Goal: Task Accomplishment & Management: Complete application form

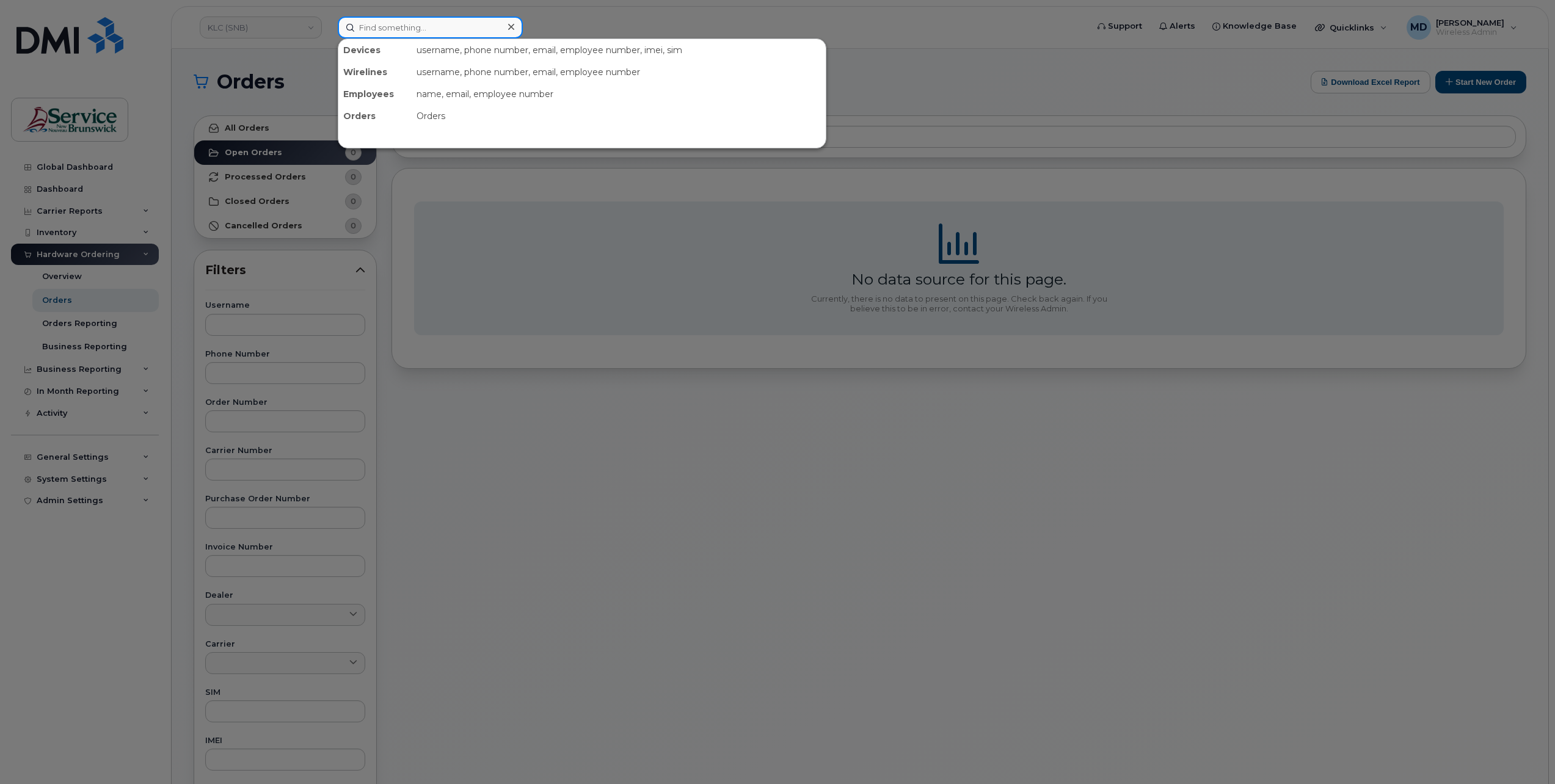
click at [389, 30] on input at bounding box center [430, 27] width 185 height 22
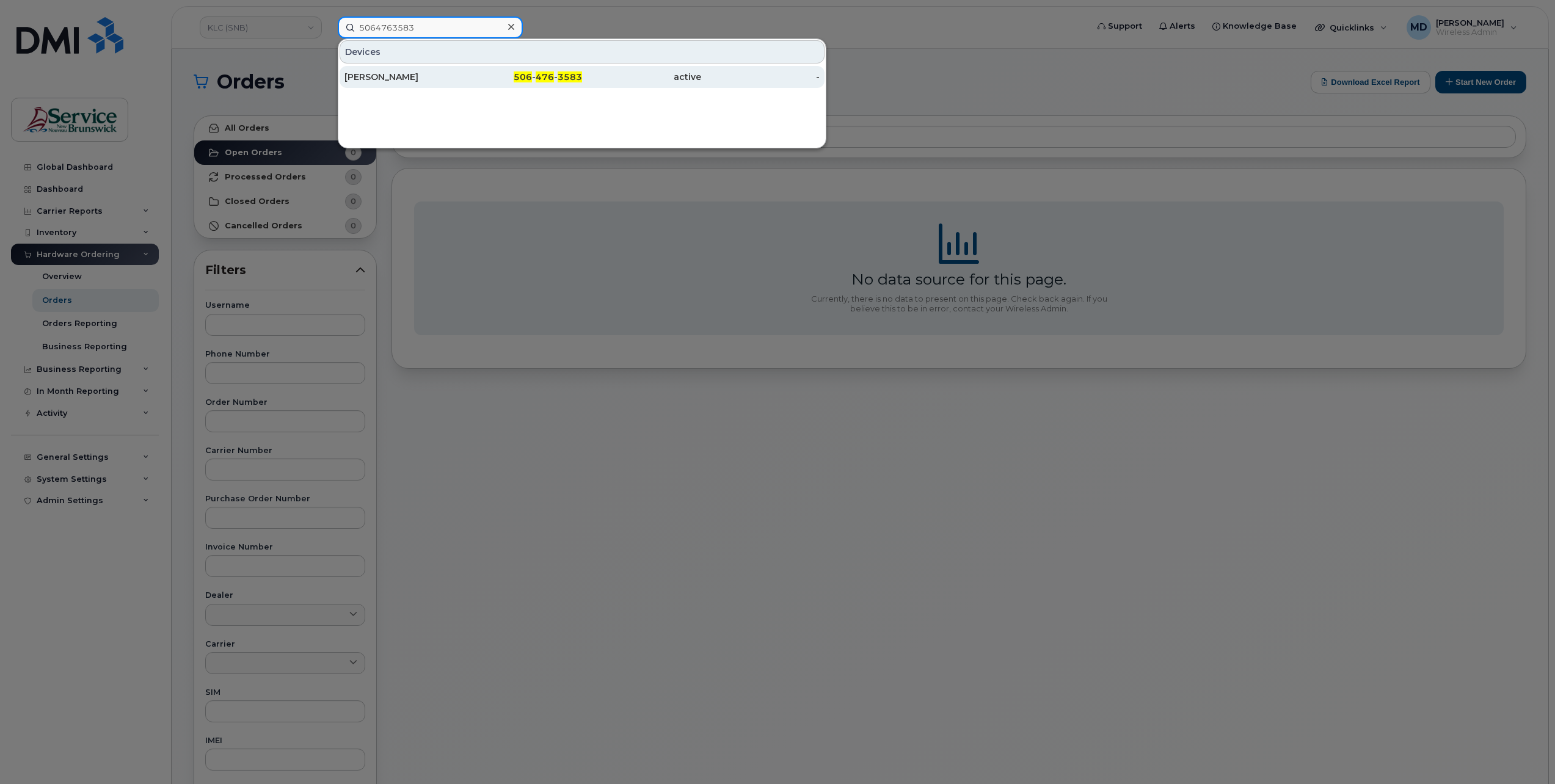
type input "5064763583"
click at [379, 77] on div "[PERSON_NAME]" at bounding box center [404, 77] width 119 height 13
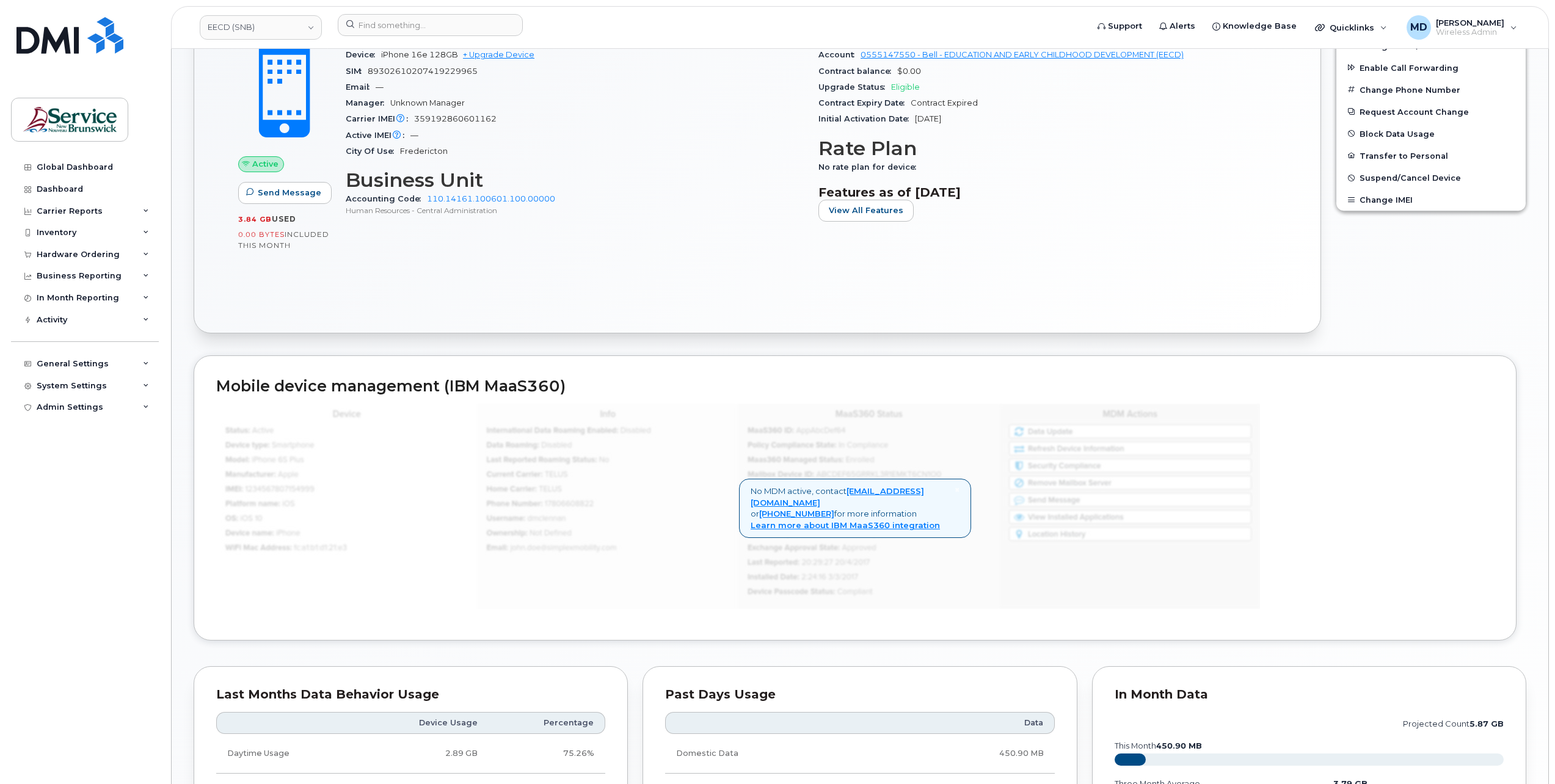
scroll to position [810, 0]
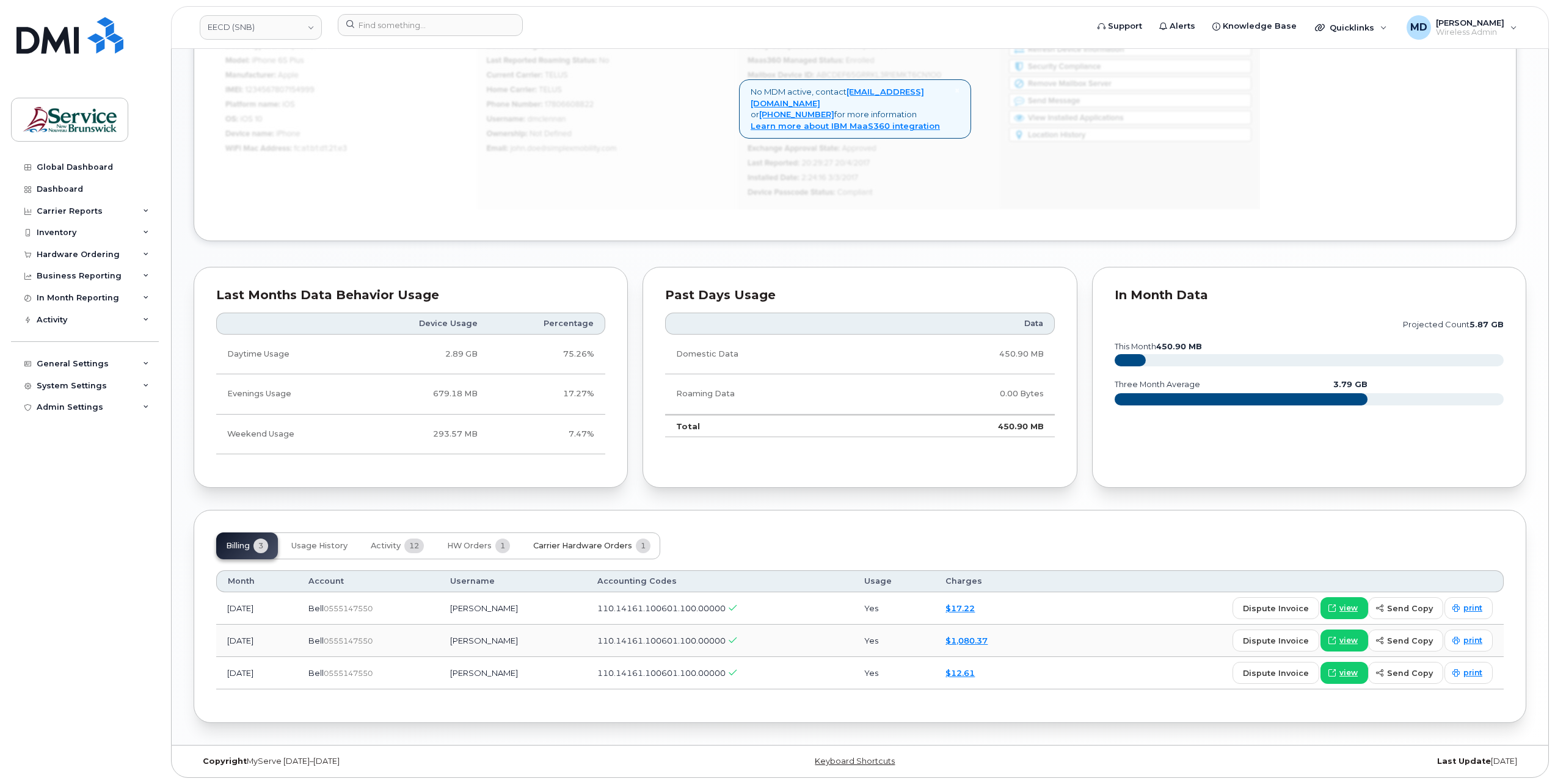
click at [552, 545] on span "Carrier Hardware Orders" at bounding box center [583, 545] width 99 height 10
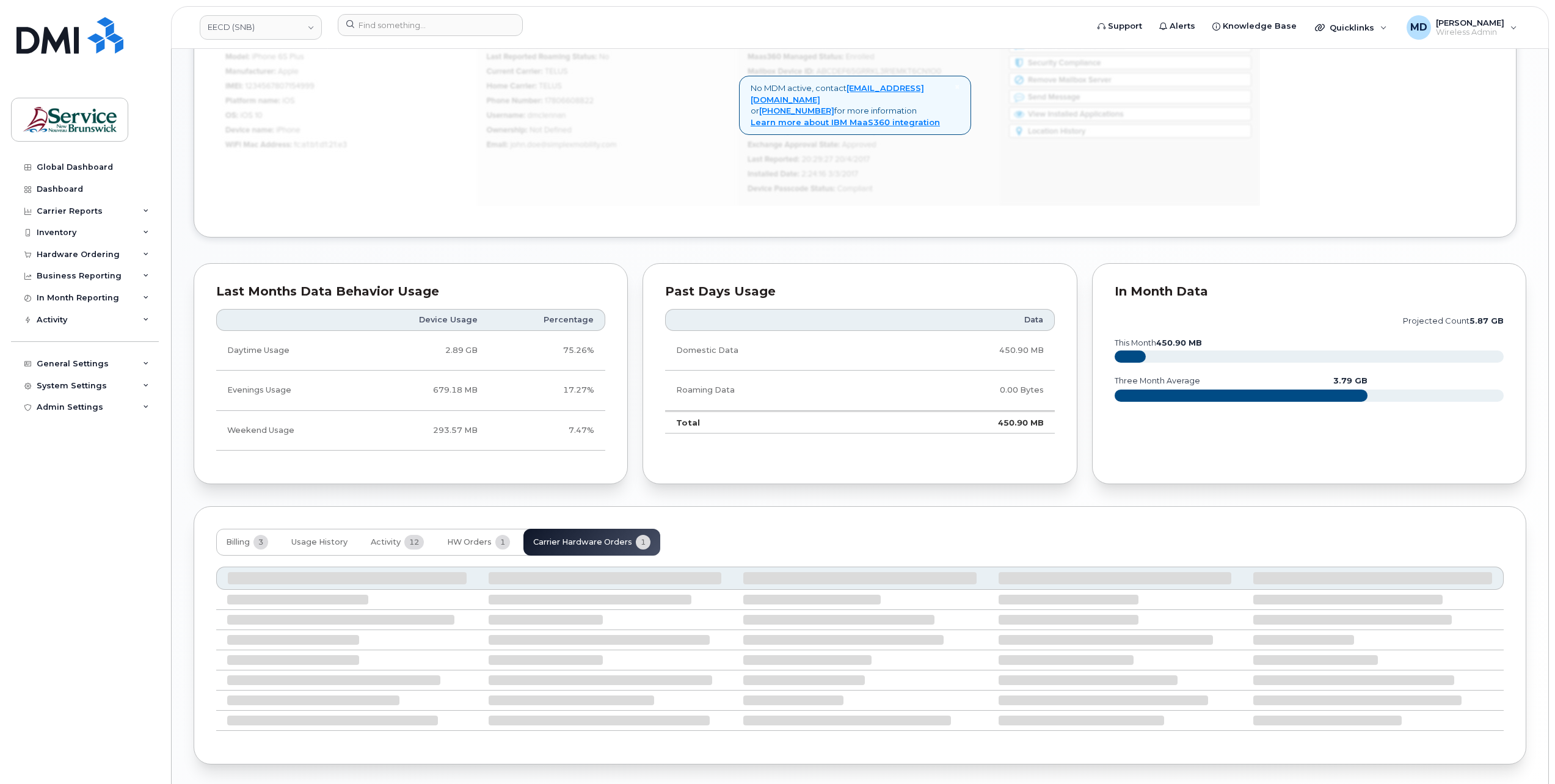
scroll to position [745, 0]
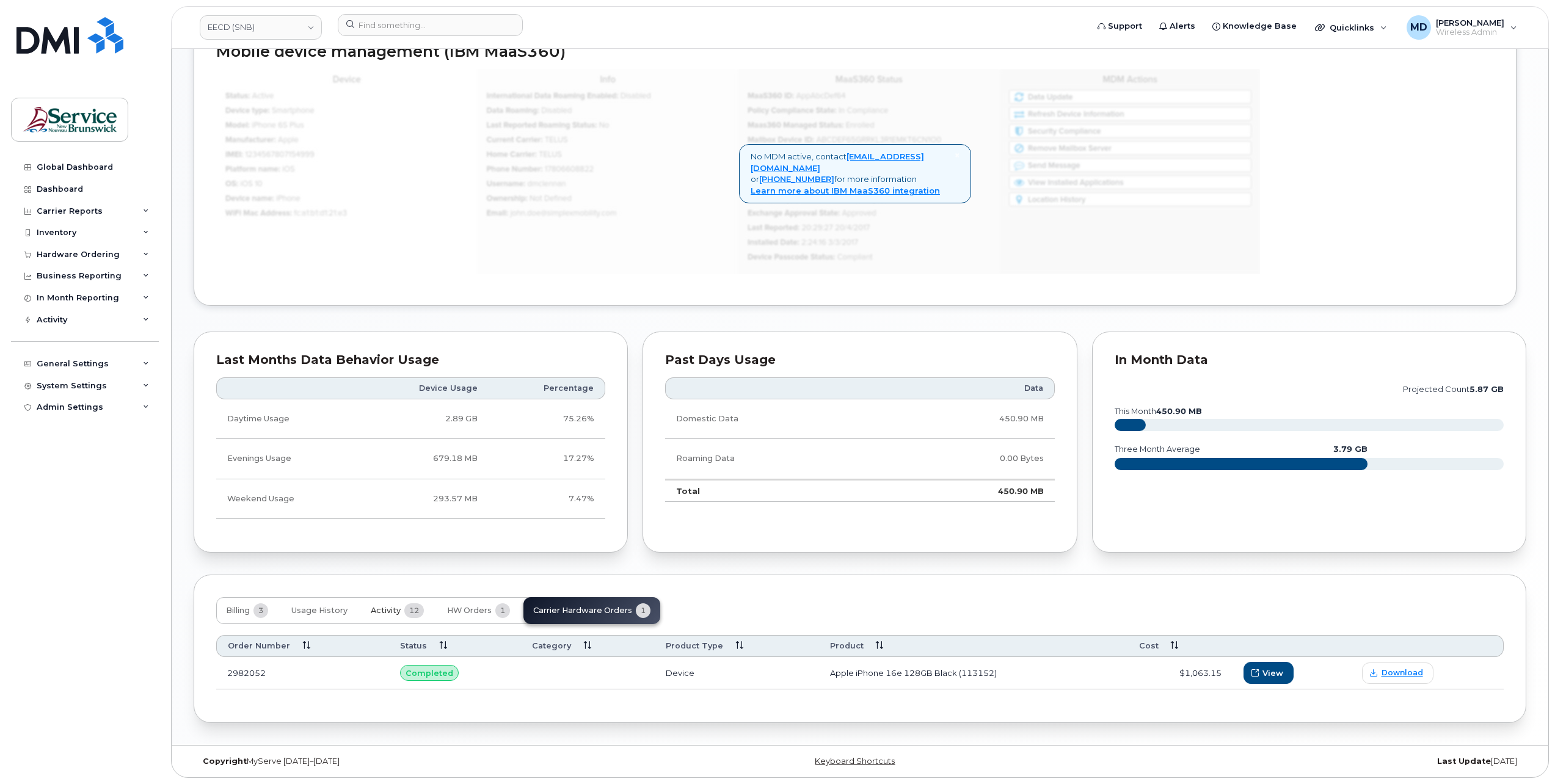
click at [393, 618] on button "Activity 12" at bounding box center [397, 611] width 73 height 27
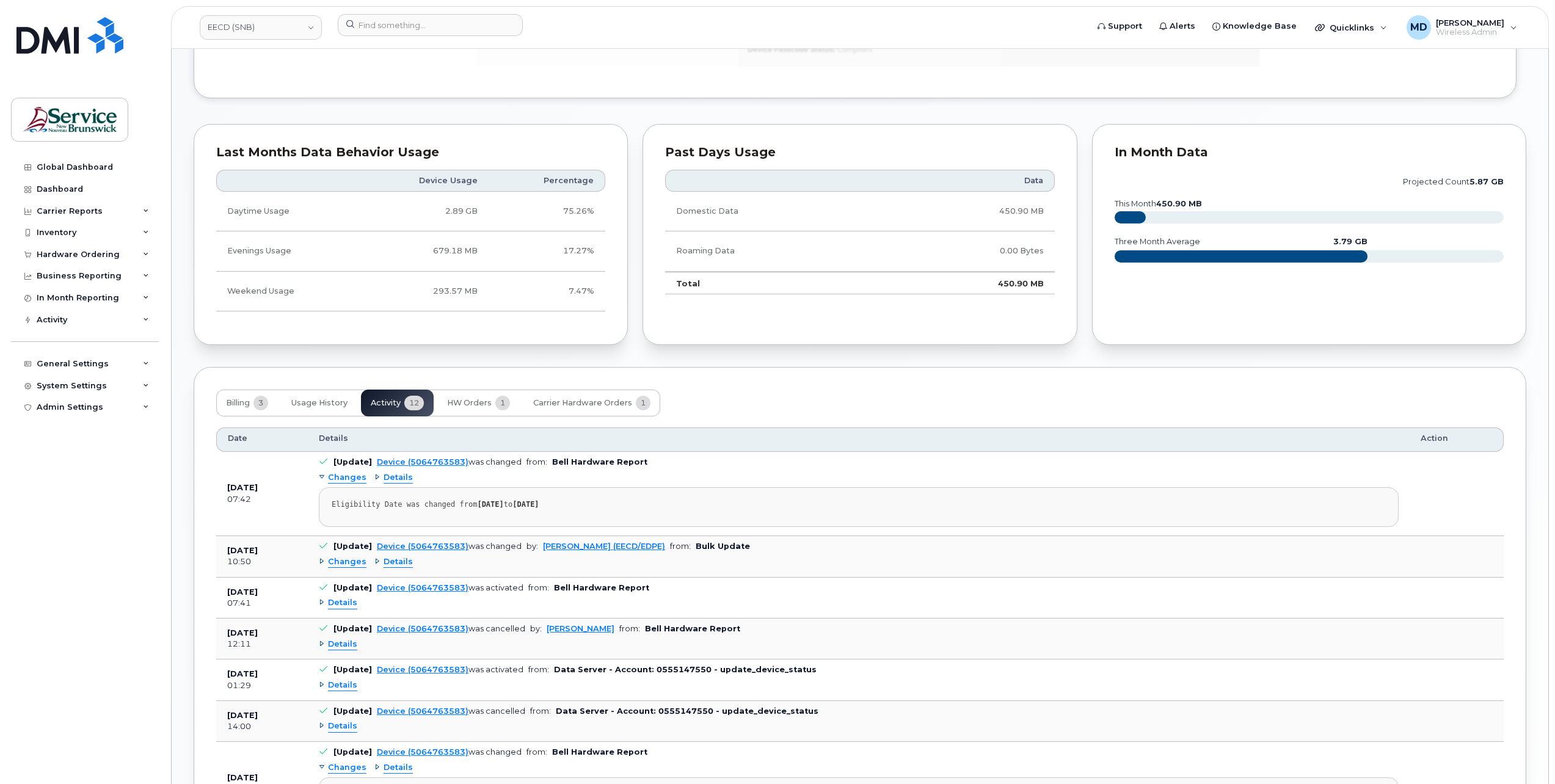
scroll to position [1153, 0]
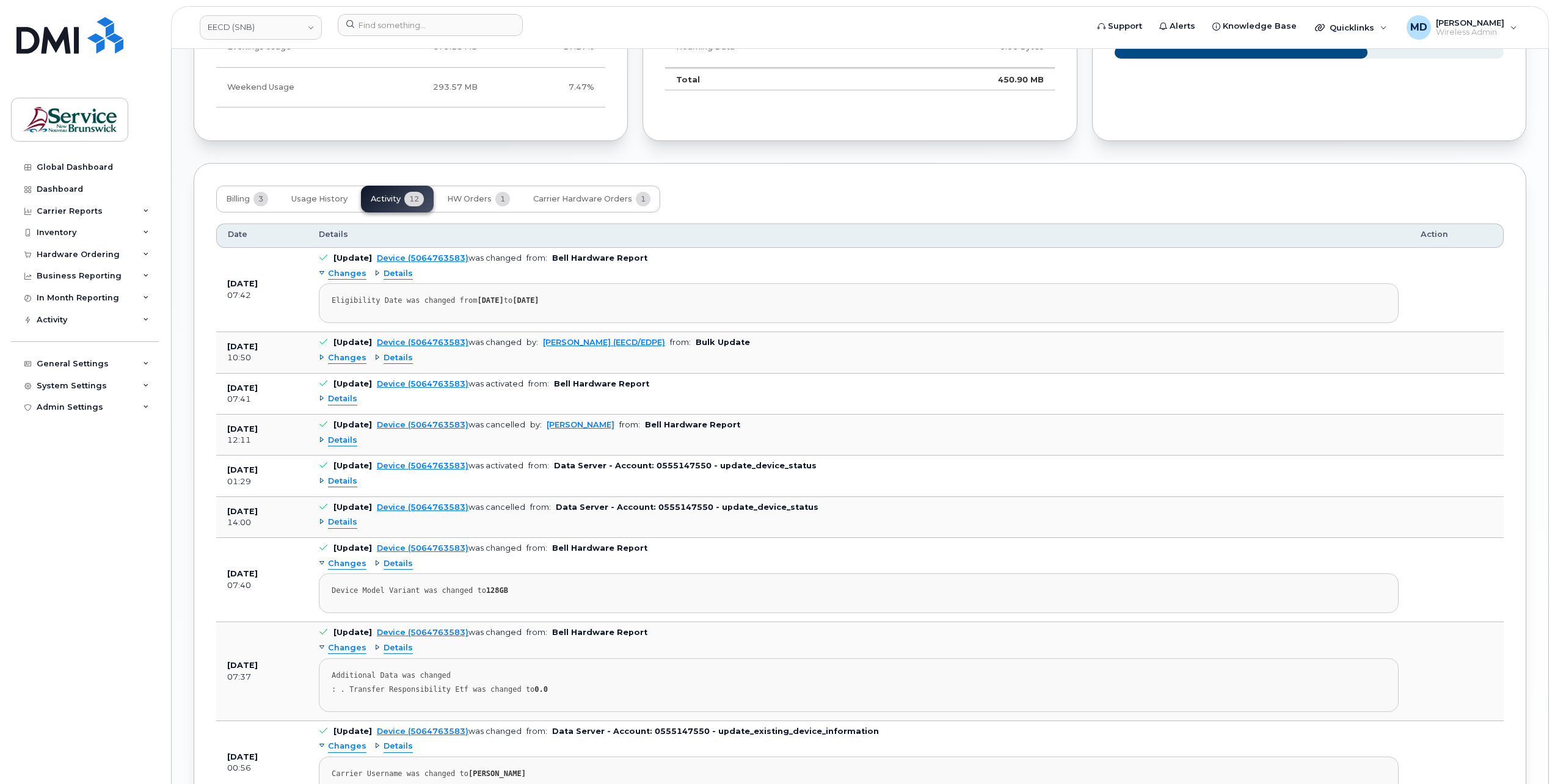
click at [352, 362] on span "Changes" at bounding box center [347, 357] width 39 height 12
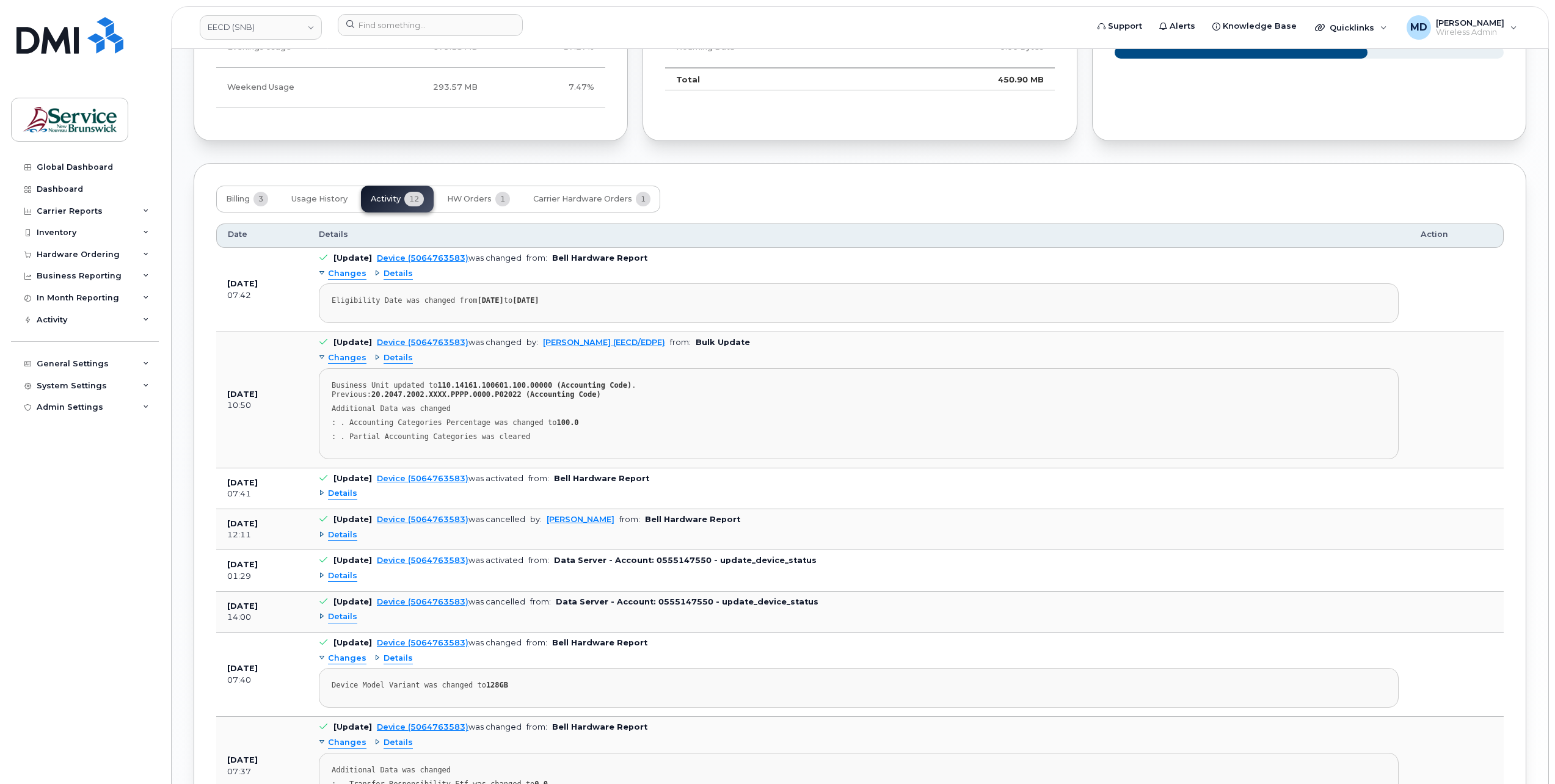
click at [356, 363] on span "Changes" at bounding box center [347, 357] width 39 height 12
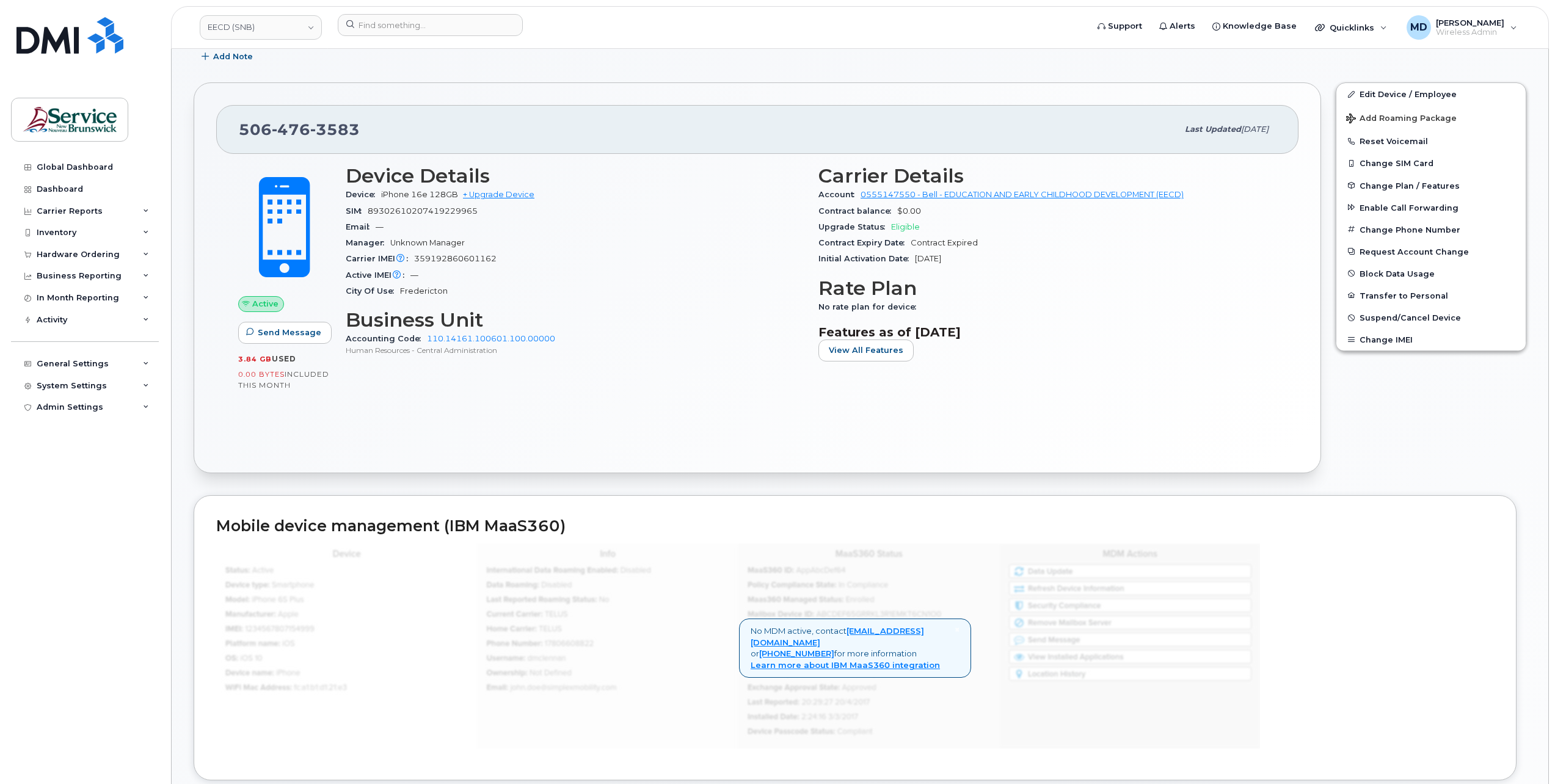
scroll to position [0, 0]
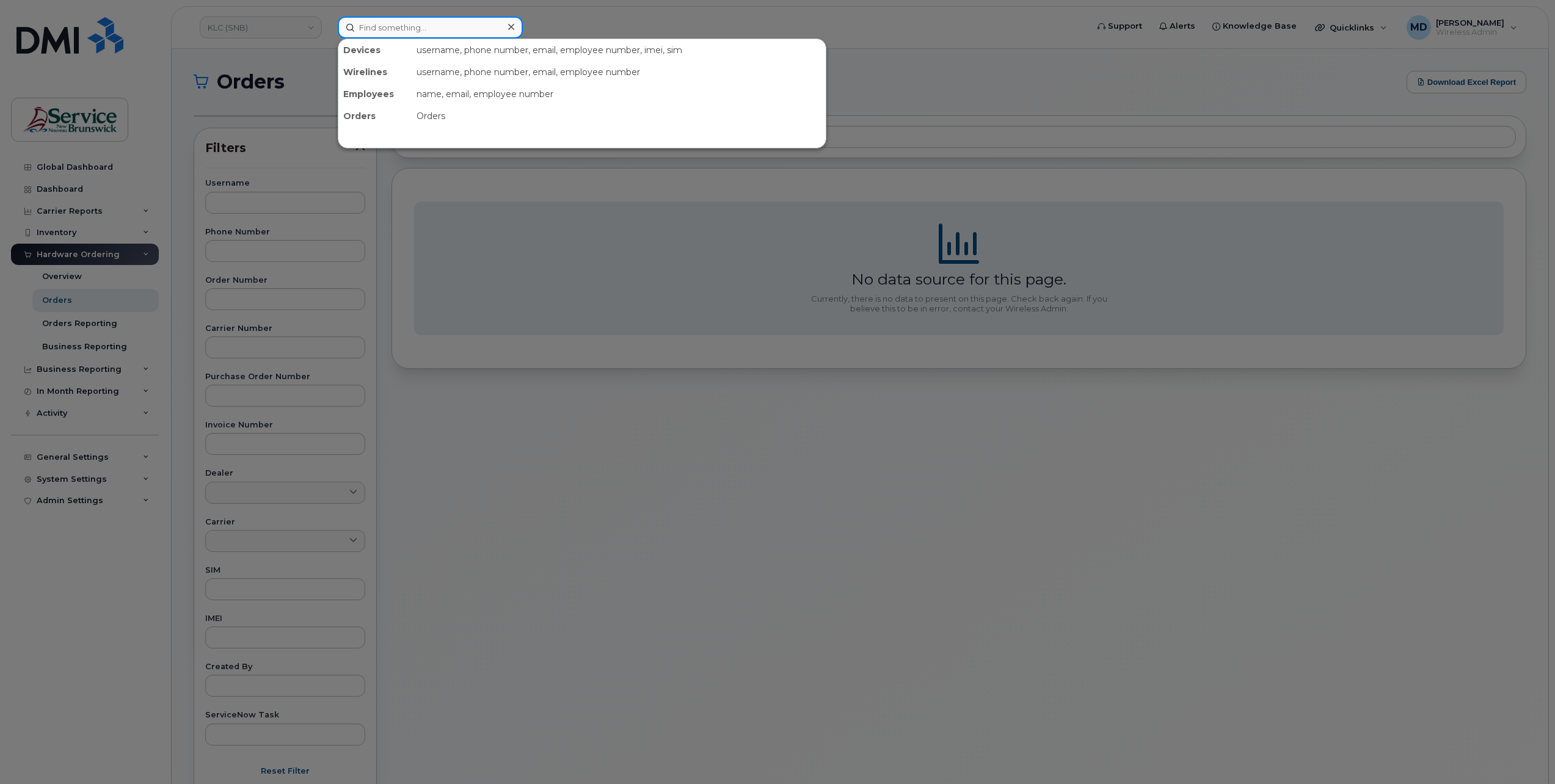
click at [396, 26] on input at bounding box center [430, 27] width 185 height 22
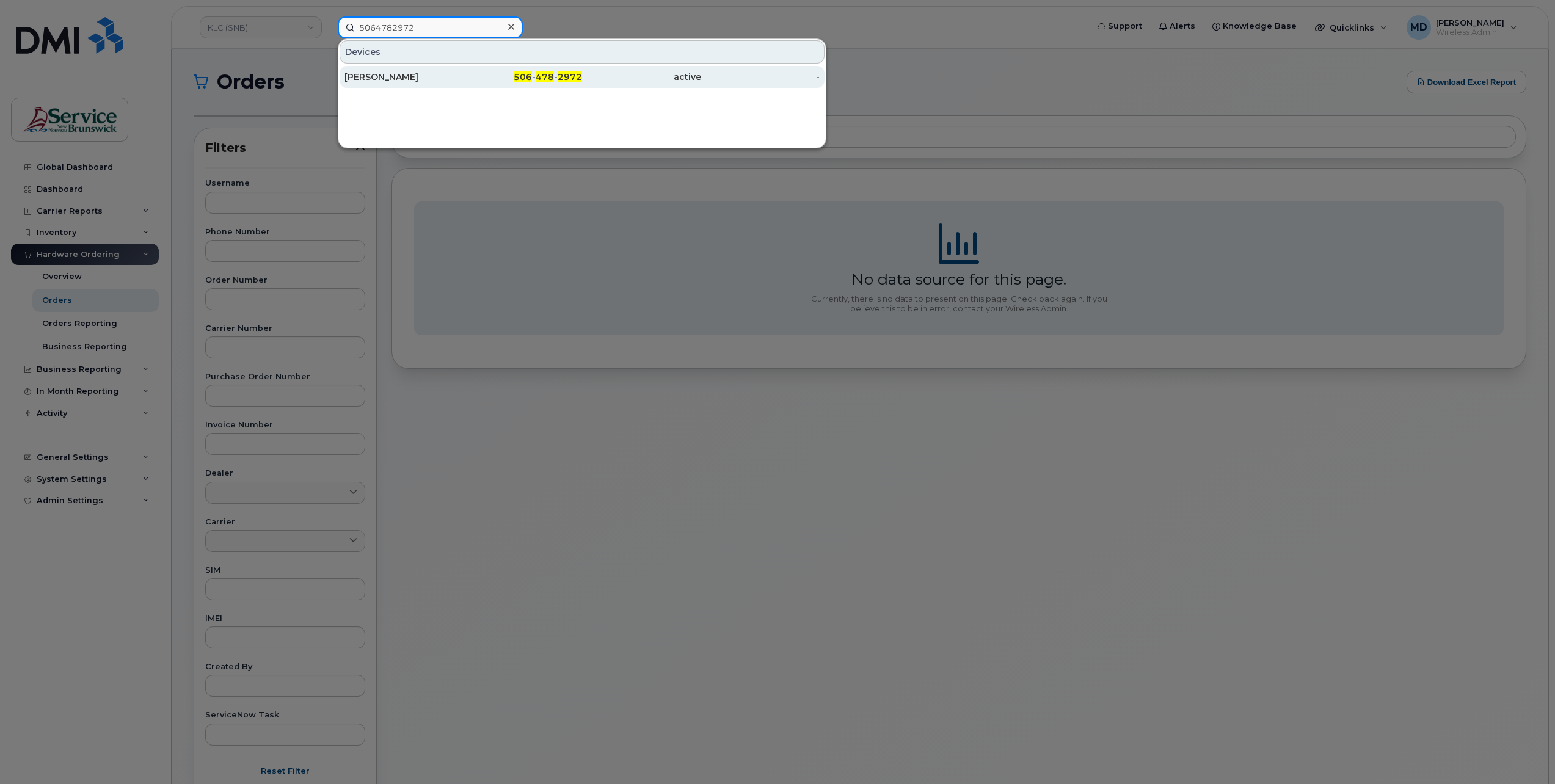
type input "5064782972"
click at [388, 75] on div "Jennifer Cormier" at bounding box center [404, 77] width 119 height 13
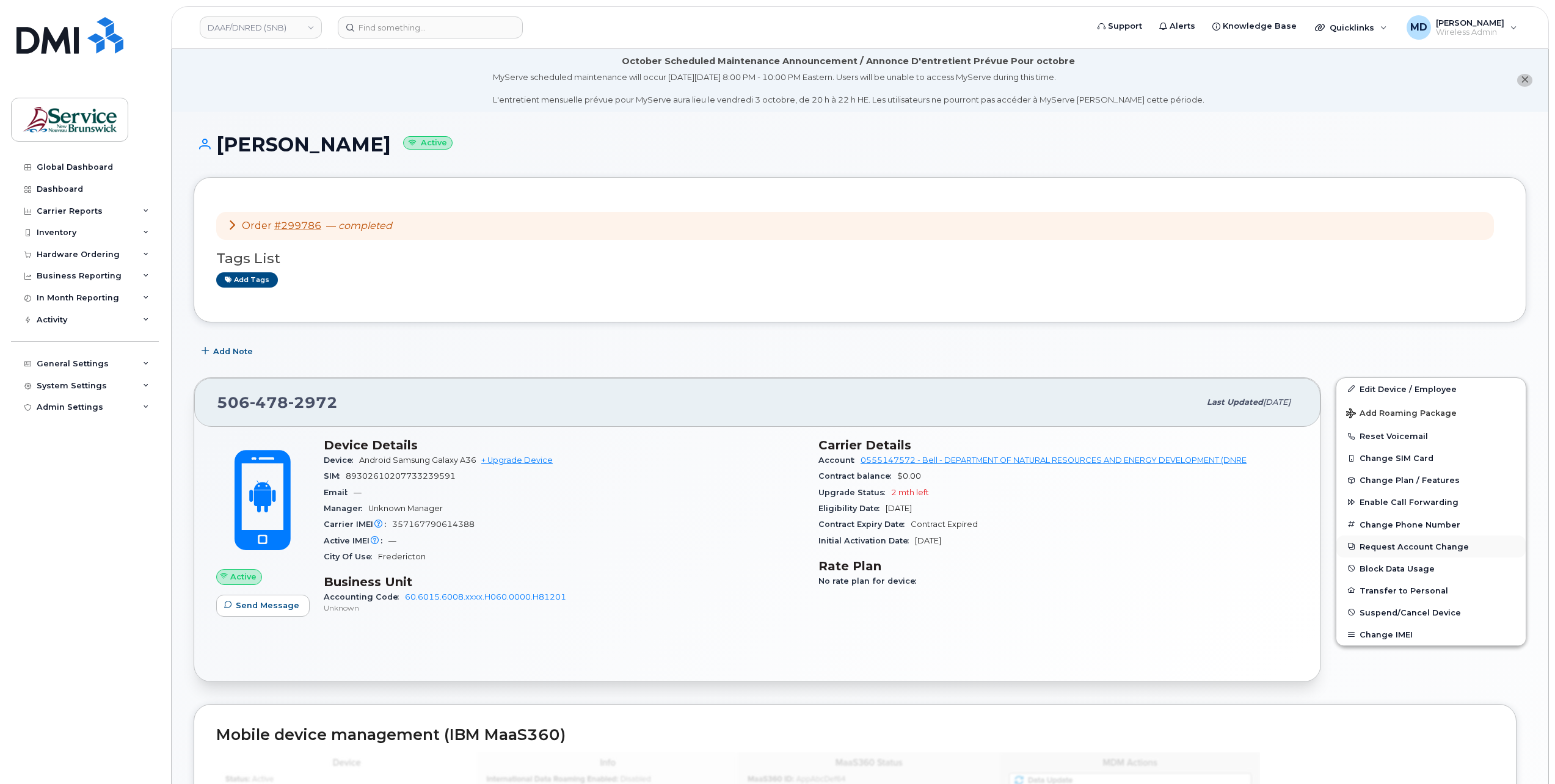
click at [1419, 548] on button "Request Account Change" at bounding box center [1432, 546] width 189 height 22
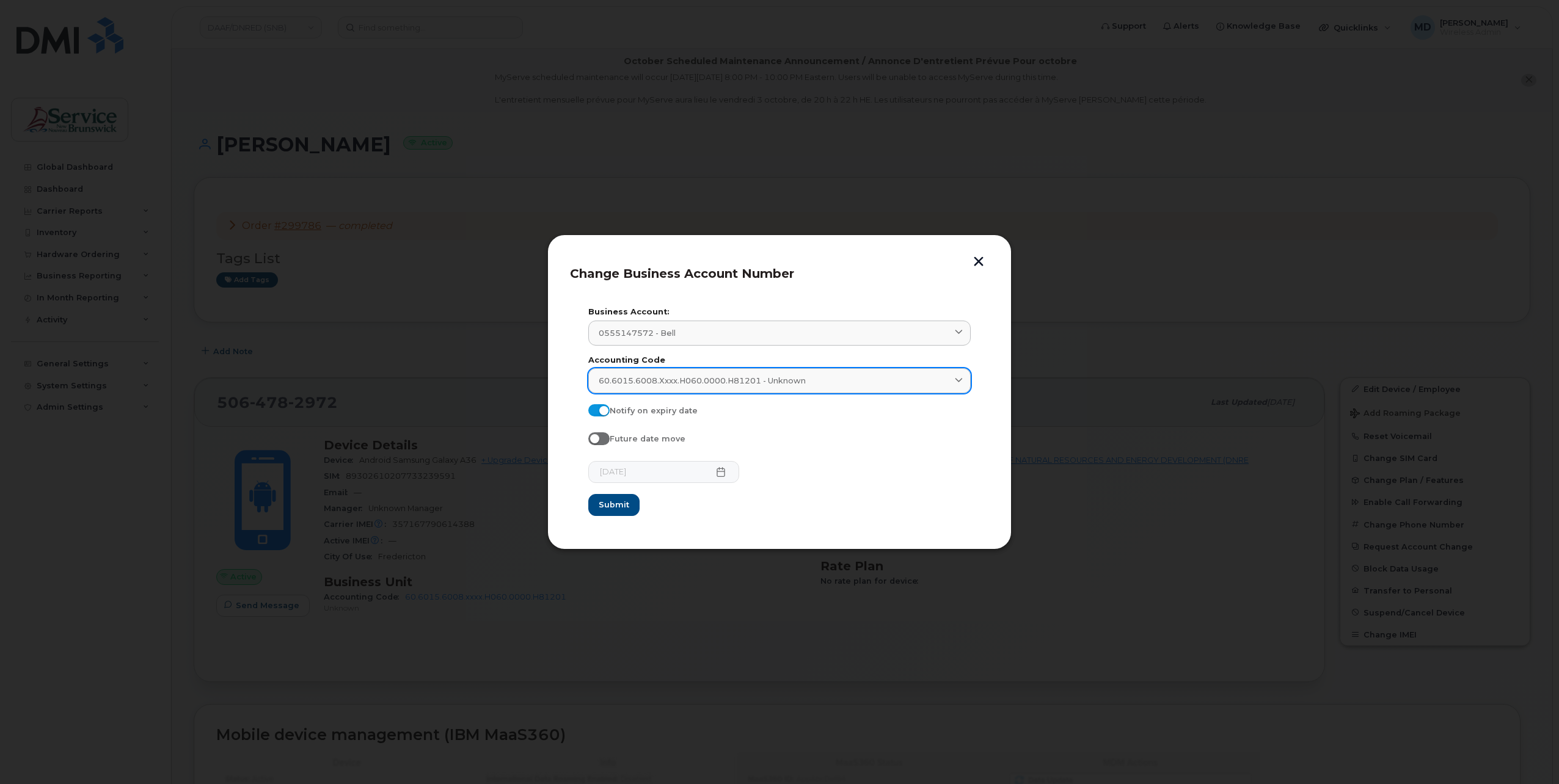
click at [940, 383] on div "60.6015.6008.xxxx.H060.0000.H81201 - Unknown" at bounding box center [780, 381] width 362 height 12
click at [938, 383] on div "60.6015.6008.xxxx.H060.0000.H81201 - Unknown" at bounding box center [780, 381] width 362 height 12
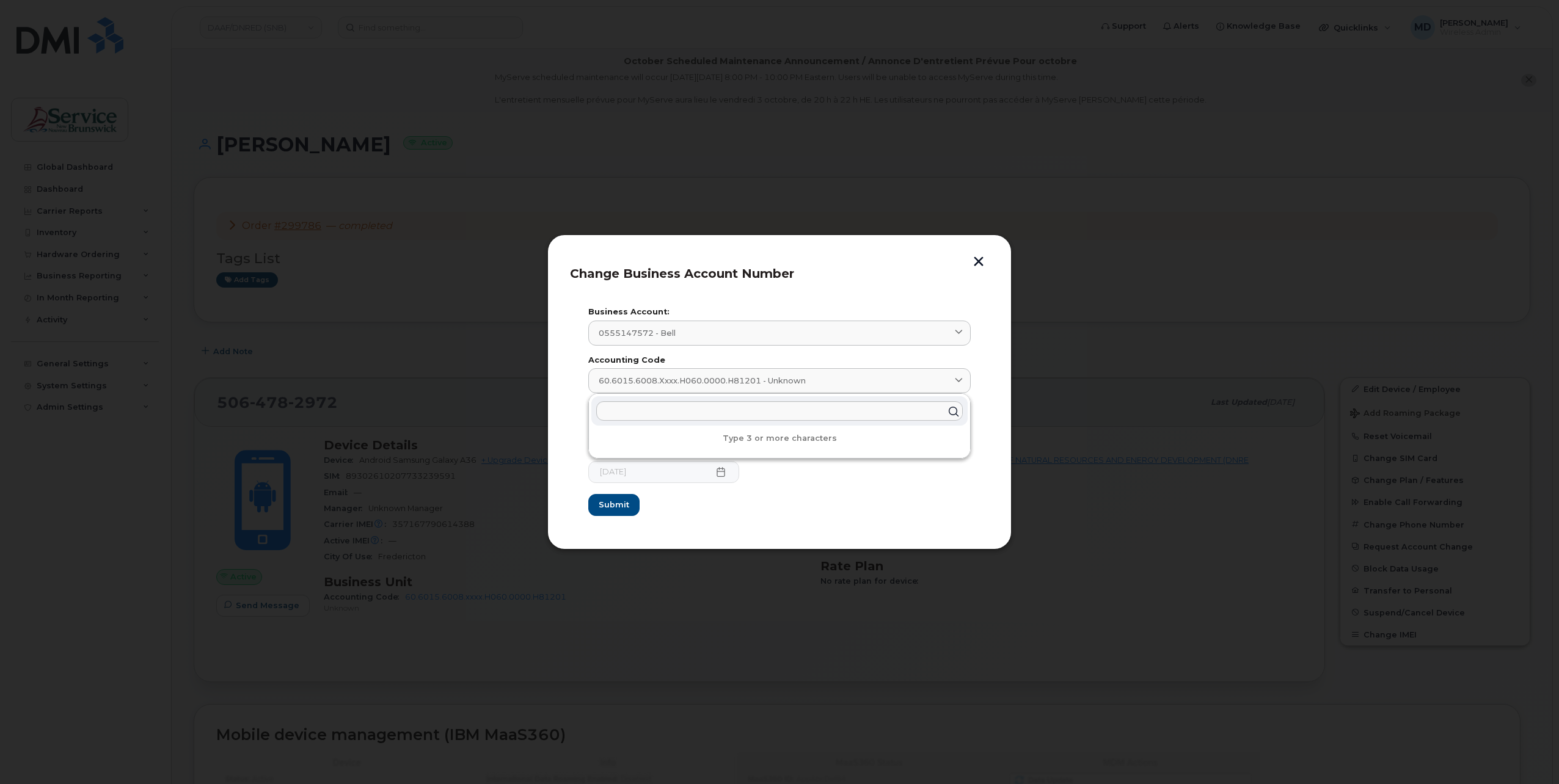
click at [909, 480] on div "2025-09-25" at bounding box center [779, 472] width 383 height 22
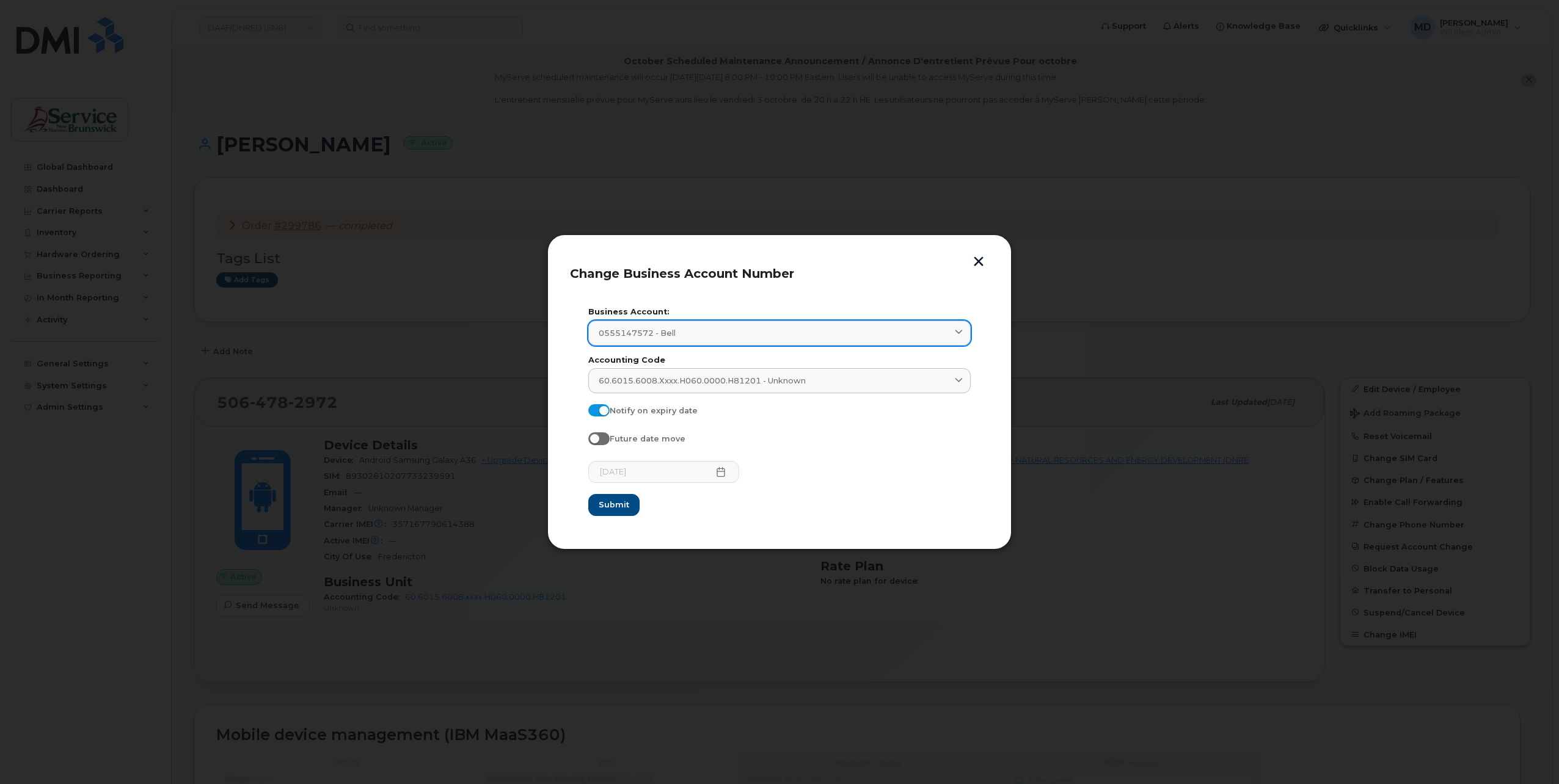
click at [958, 335] on icon at bounding box center [959, 333] width 8 height 8
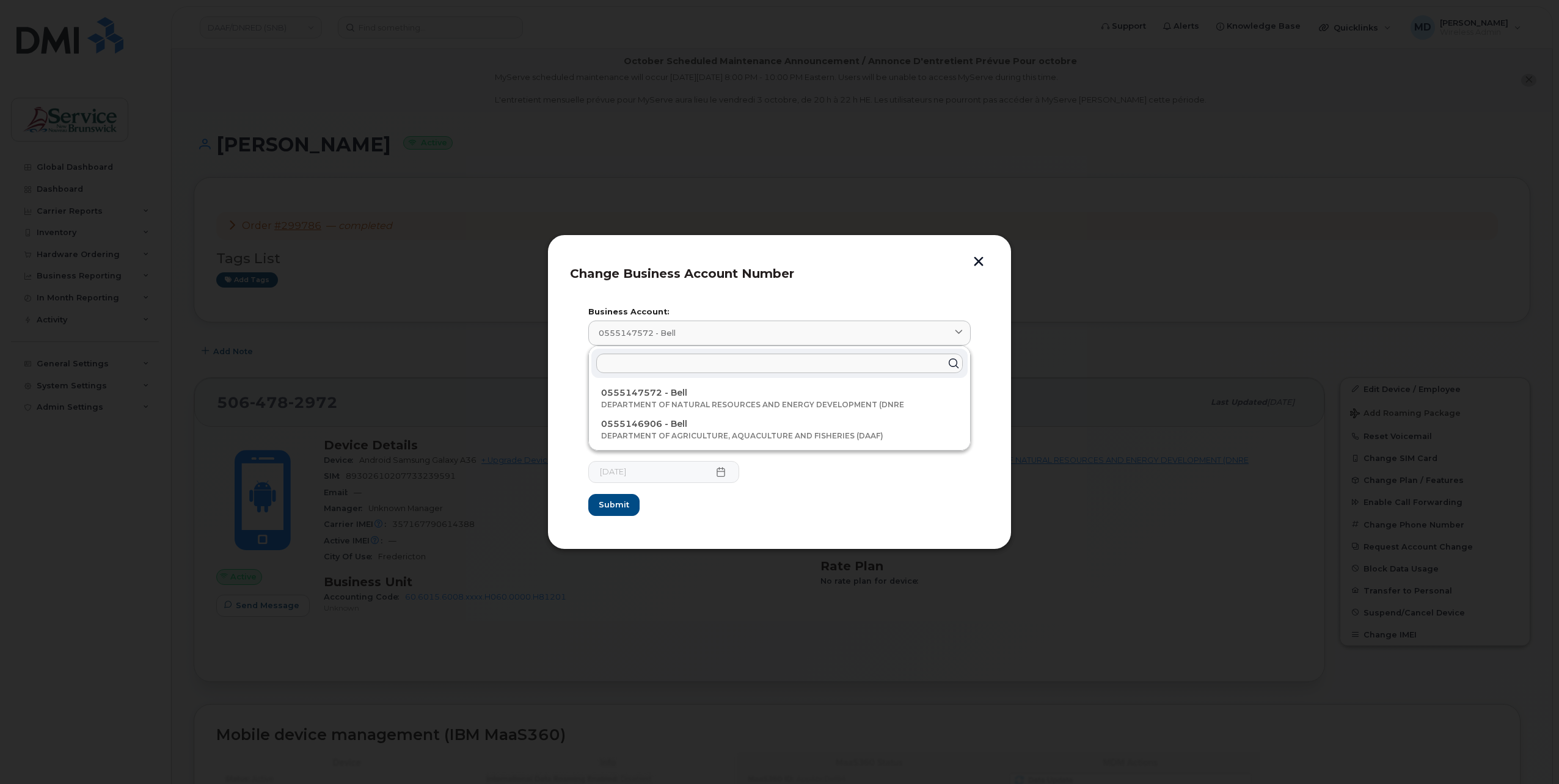
click at [981, 265] on button "button" at bounding box center [978, 263] width 18 height 13
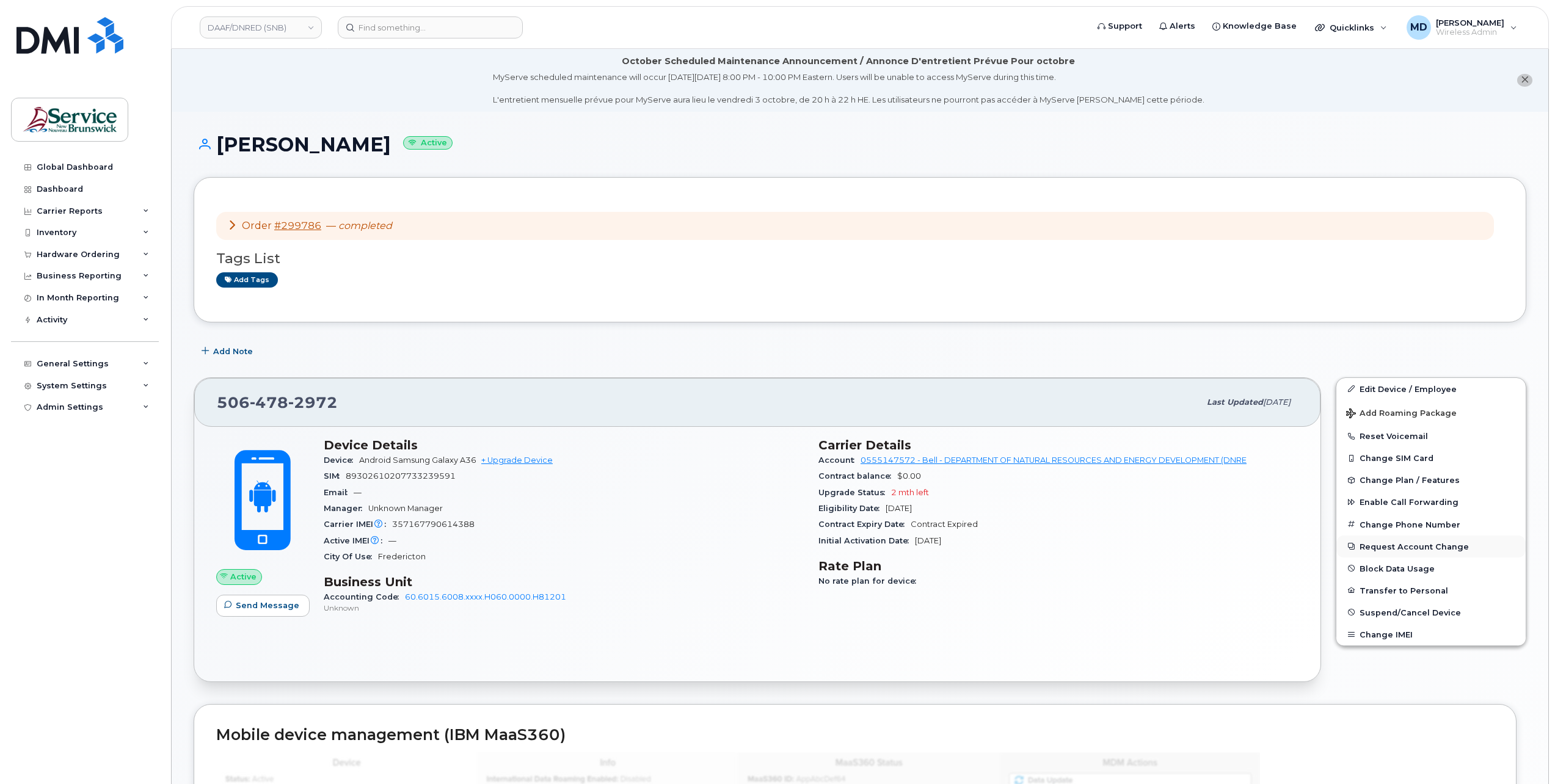
click at [1397, 545] on button "Request Account Change" at bounding box center [1432, 546] width 189 height 22
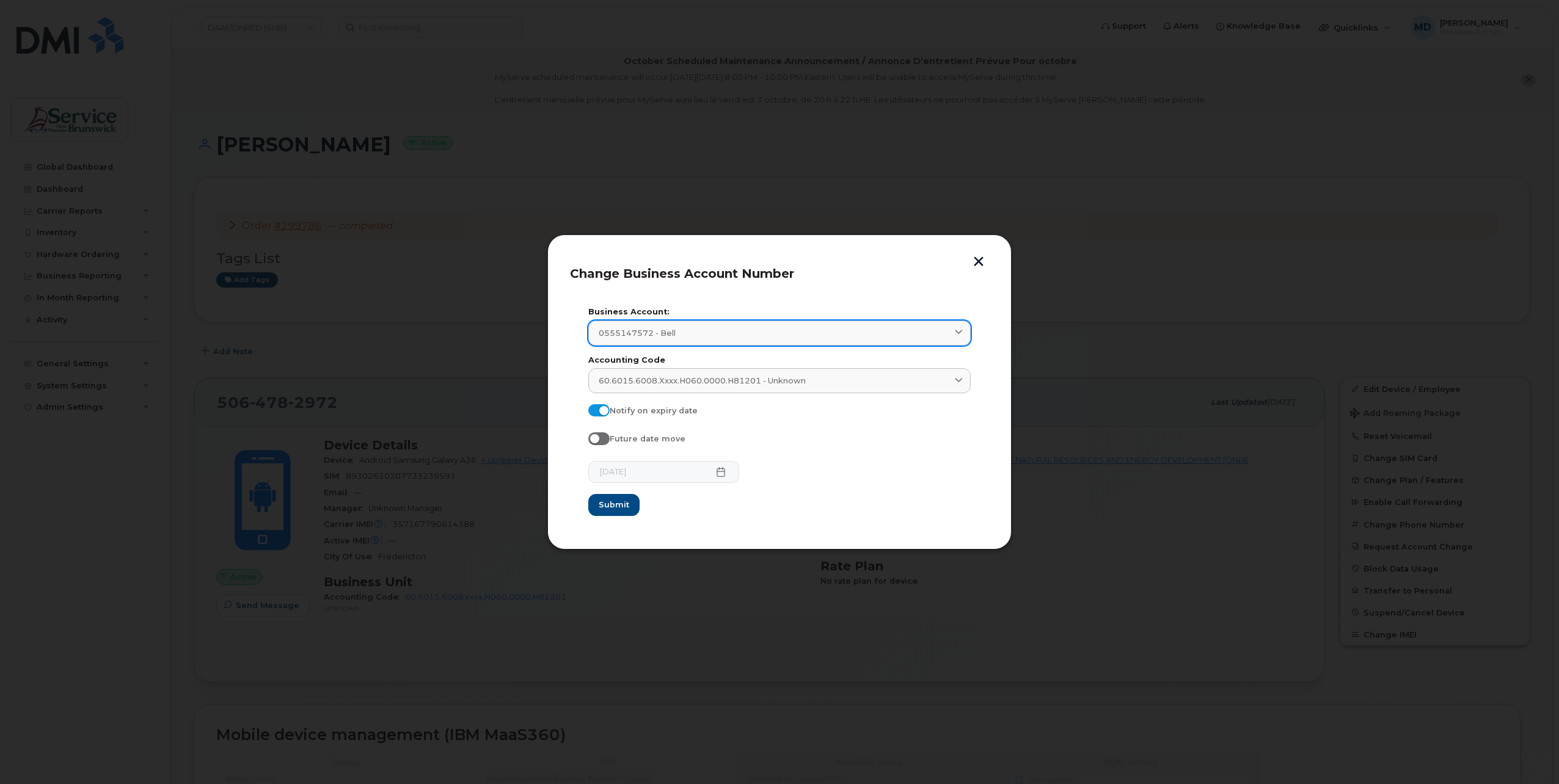
click at [948, 333] on div "0555147572 - Bell" at bounding box center [780, 333] width 362 height 12
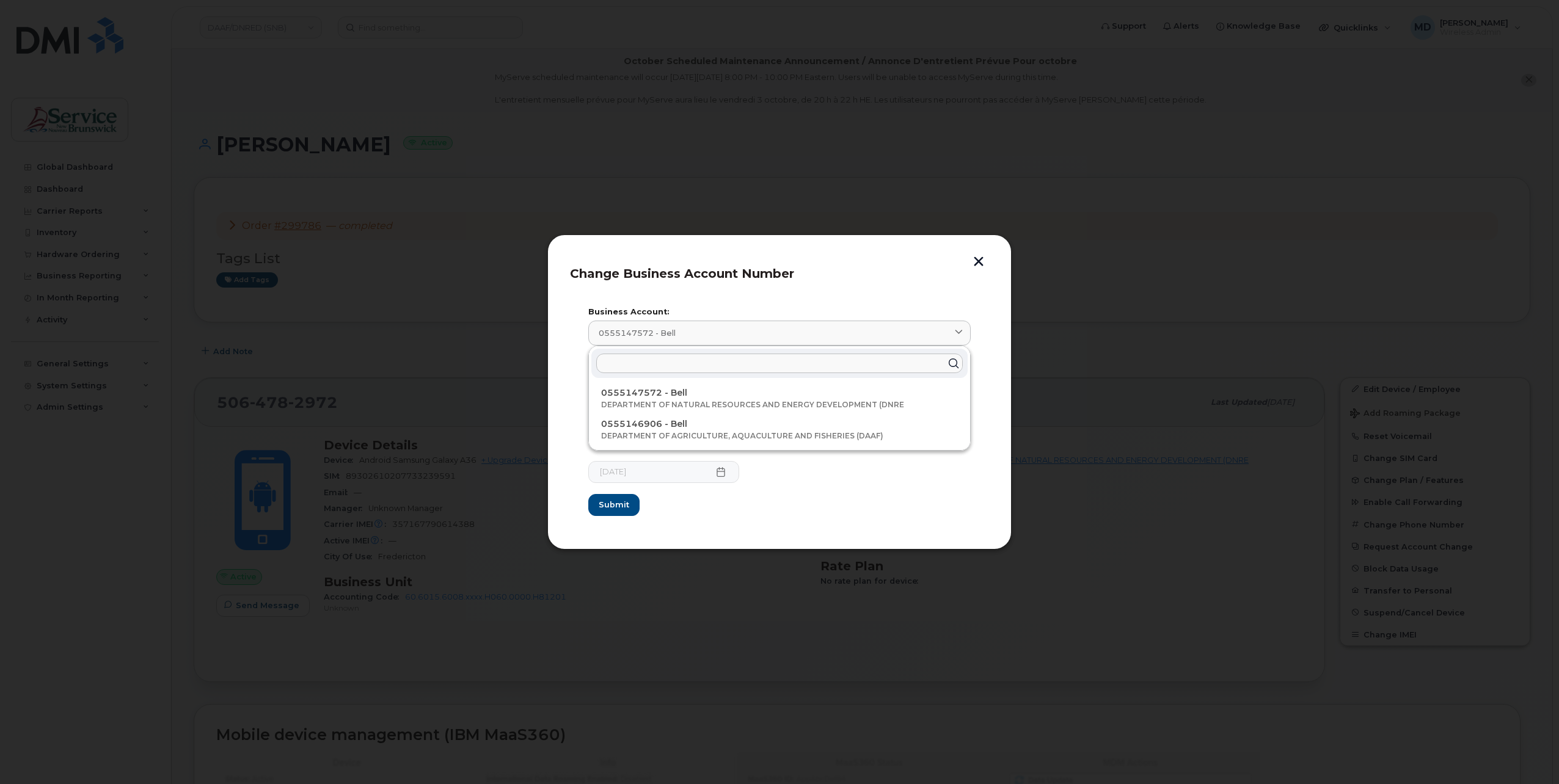
click at [774, 366] on input "text" at bounding box center [779, 364] width 366 height 20
type input "555147"
click at [978, 266] on button "button" at bounding box center [978, 263] width 18 height 13
